Goal: Check status: Check status

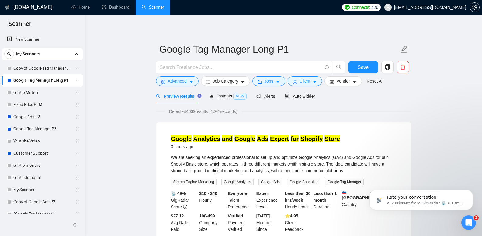
click at [52, 64] on link "Copy of Google Tag Manager Long P1" at bounding box center [42, 68] width 58 height 12
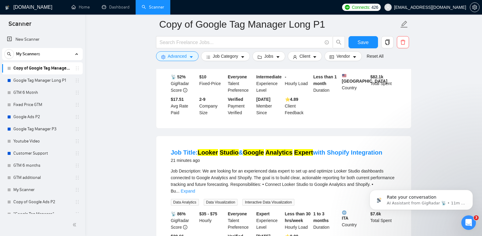
scroll to position [61, 0]
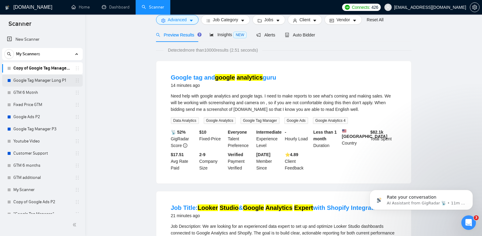
click at [55, 81] on link "Google Tag Manager Long P1" at bounding box center [42, 81] width 58 height 12
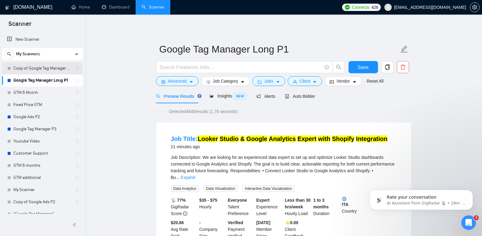
click at [41, 66] on link "Copy of Google Tag Manager Long P1" at bounding box center [42, 68] width 58 height 12
